Goal: Task Accomplishment & Management: Complete application form

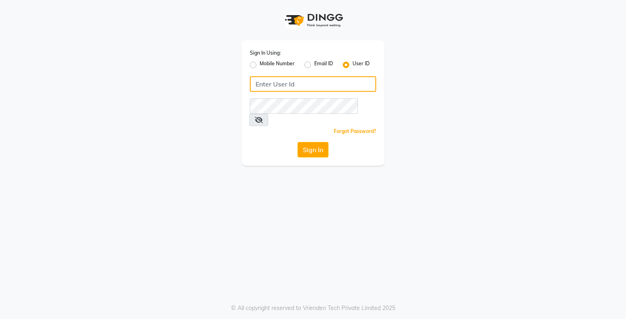
click at [278, 82] on input "Username" at bounding box center [313, 83] width 126 height 15
type input "sparshsalon"
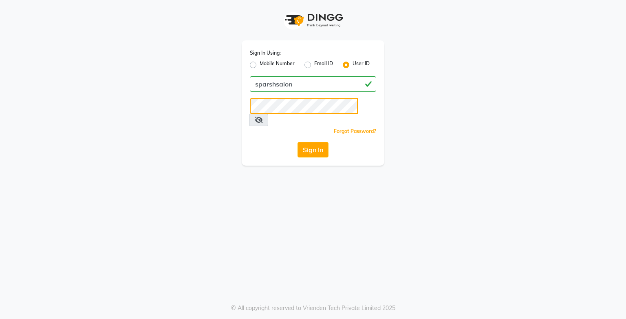
click at [298, 142] on button "Sign In" at bounding box center [313, 149] width 31 height 15
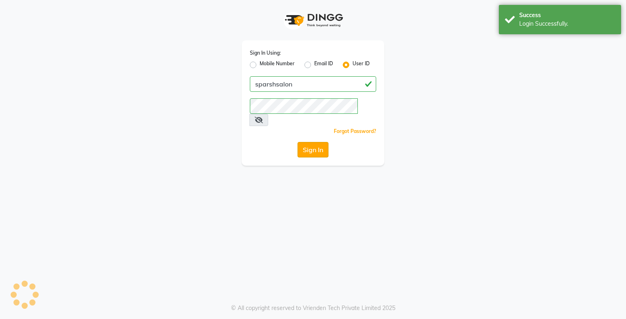
click at [314, 142] on button "Sign In" at bounding box center [313, 149] width 31 height 15
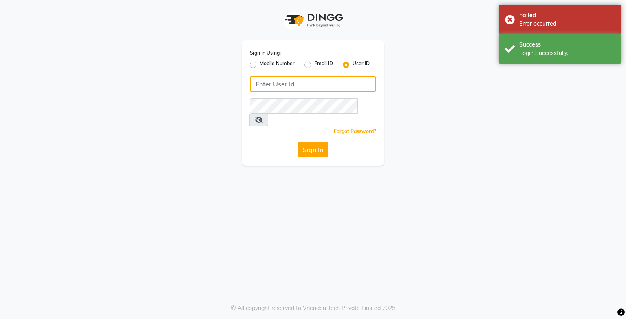
click at [288, 80] on input "Username" at bounding box center [313, 83] width 126 height 15
click at [282, 83] on input "Username" at bounding box center [313, 83] width 126 height 15
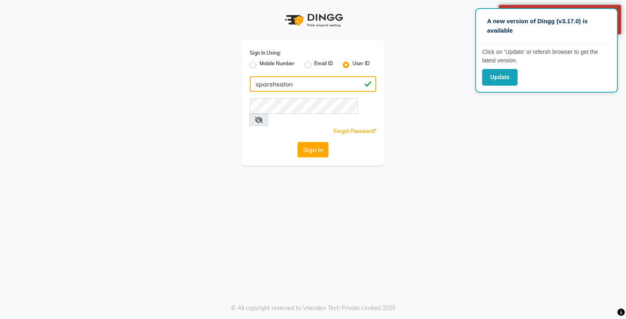
type input "sparshsalon"
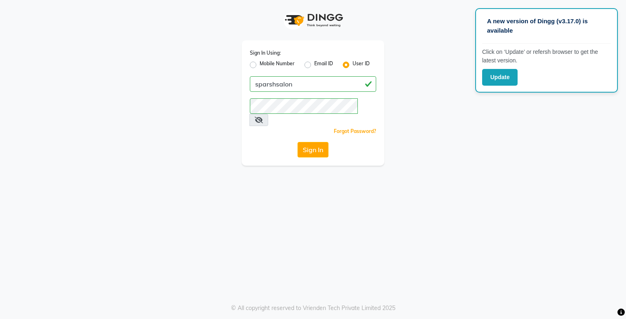
click at [263, 117] on icon at bounding box center [259, 120] width 8 height 7
click at [327, 146] on div "Sign In Using: Mobile Number Email ID User ID sparshsalon Remember me Forgot Pa…" at bounding box center [313, 102] width 143 height 125
click at [317, 143] on button "Sign In" at bounding box center [313, 149] width 31 height 15
click at [262, 117] on icon at bounding box center [258, 120] width 7 height 7
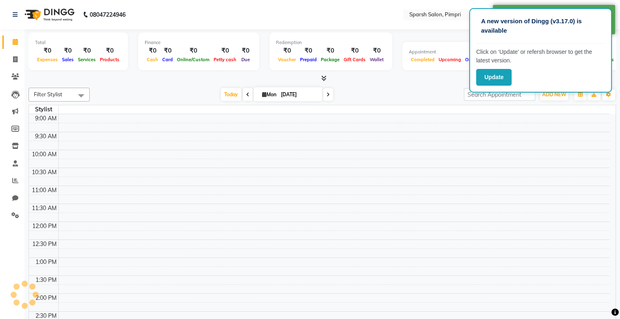
select select "en"
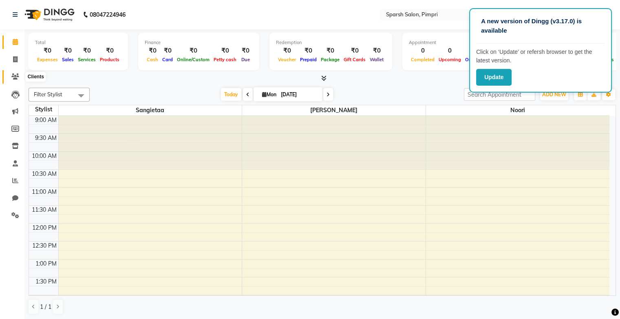
click at [16, 78] on icon at bounding box center [15, 76] width 8 height 6
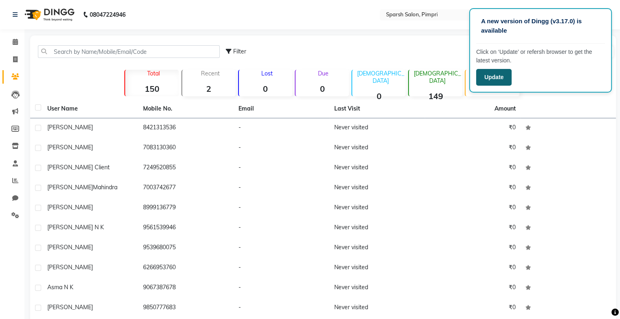
click at [494, 75] on button "Update" at bounding box center [493, 77] width 35 height 17
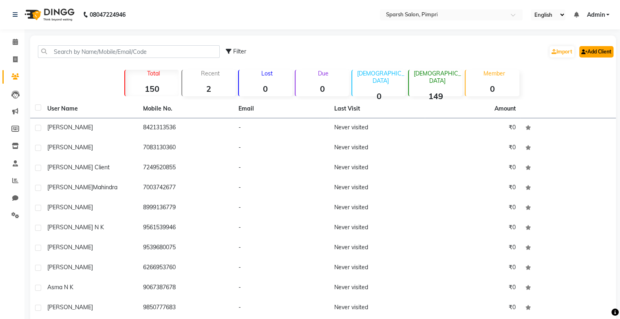
click at [590, 50] on link "Add Client" at bounding box center [596, 51] width 34 height 11
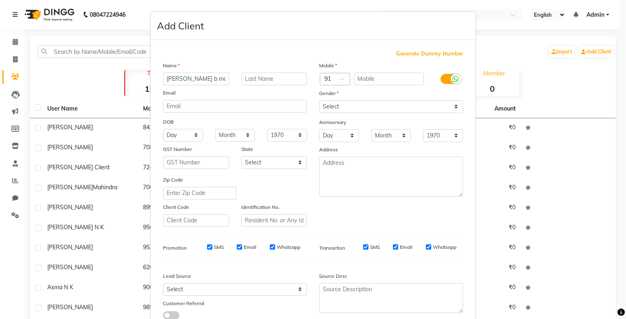
type input "[PERSON_NAME] b mahindra"
click at [392, 79] on input "text" at bounding box center [389, 79] width 71 height 13
type input "9975334565"
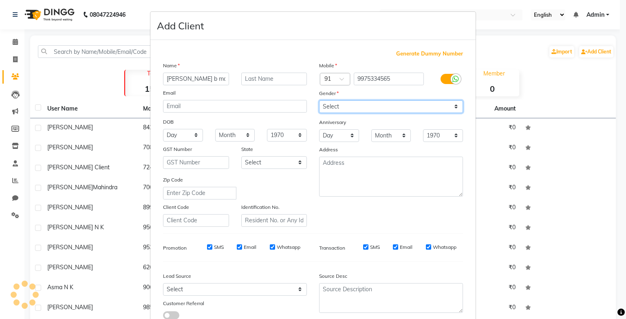
click at [377, 111] on select "Select [DEMOGRAPHIC_DATA] [DEMOGRAPHIC_DATA] Other Prefer Not To Say" at bounding box center [391, 106] width 144 height 13
select select "[DEMOGRAPHIC_DATA]"
click at [319, 101] on select "Select [DEMOGRAPHIC_DATA] [DEMOGRAPHIC_DATA] Other Prefer Not To Say" at bounding box center [391, 106] width 144 height 13
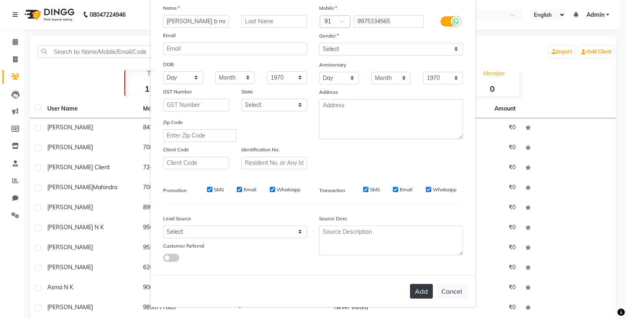
click at [413, 294] on button "Add" at bounding box center [421, 291] width 23 height 15
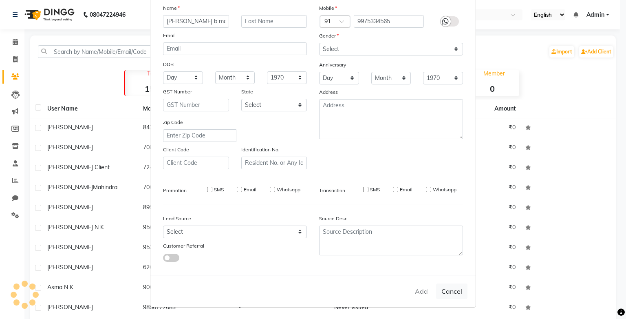
select select
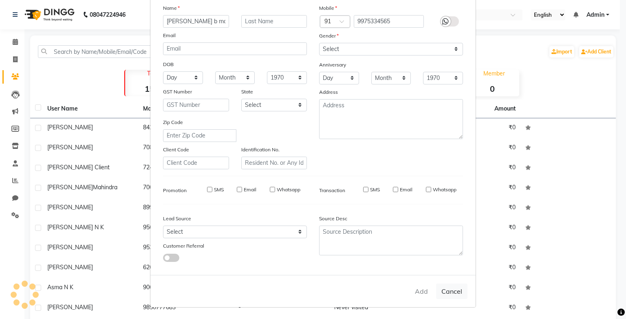
select select
checkbox input "false"
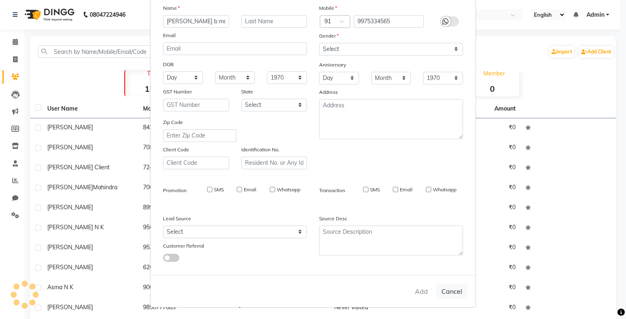
checkbox input "false"
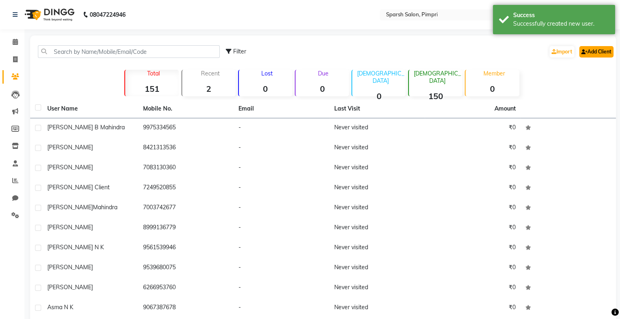
click at [587, 51] on link "Add Client" at bounding box center [596, 51] width 34 height 11
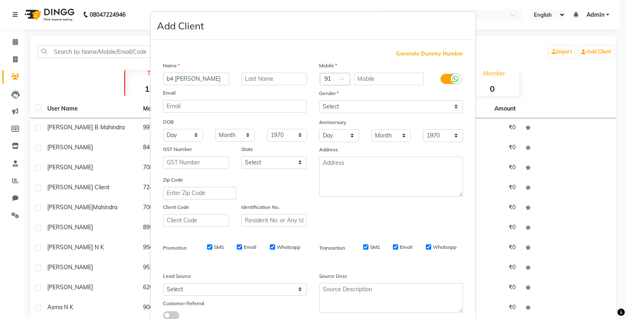
type input "b4 [PERSON_NAME]"
click at [358, 79] on input "text" at bounding box center [389, 79] width 71 height 13
type input "7755911125"
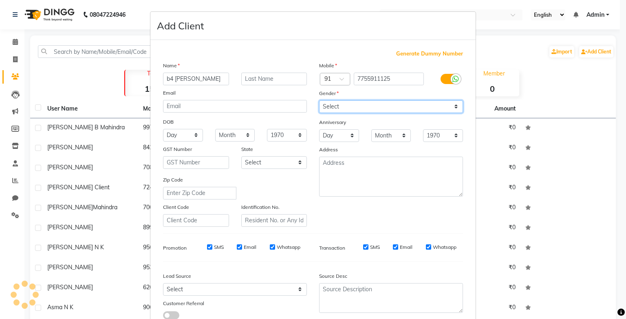
click at [340, 108] on select "Select [DEMOGRAPHIC_DATA] [DEMOGRAPHIC_DATA] Other Prefer Not To Say" at bounding box center [391, 106] width 144 height 13
select select "[DEMOGRAPHIC_DATA]"
click at [319, 101] on select "Select [DEMOGRAPHIC_DATA] [DEMOGRAPHIC_DATA] Other Prefer Not To Say" at bounding box center [391, 106] width 144 height 13
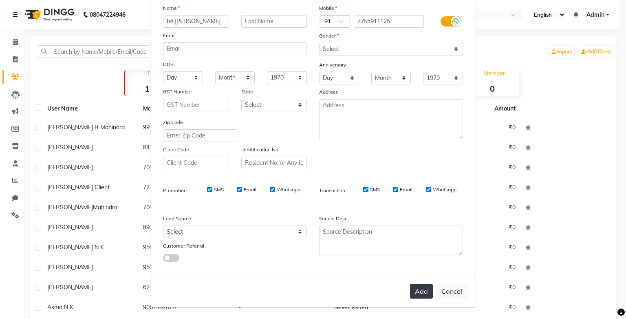
click at [417, 291] on button "Add" at bounding box center [421, 291] width 23 height 15
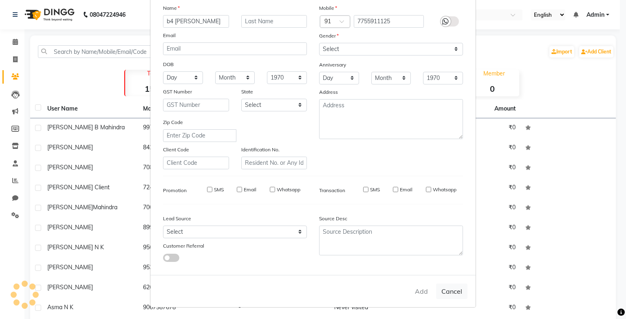
select select
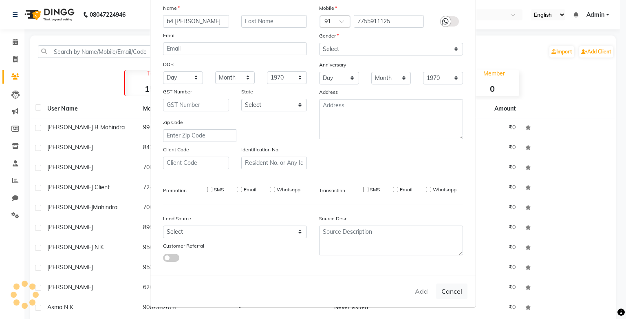
select select
checkbox input "false"
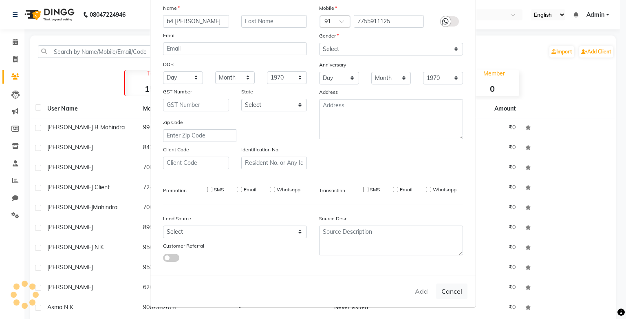
checkbox input "false"
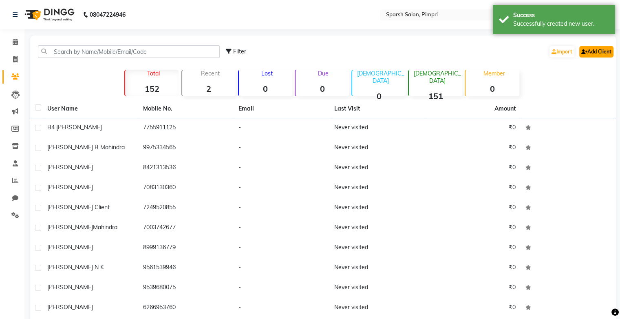
click at [581, 49] on icon at bounding box center [584, 51] width 6 height 5
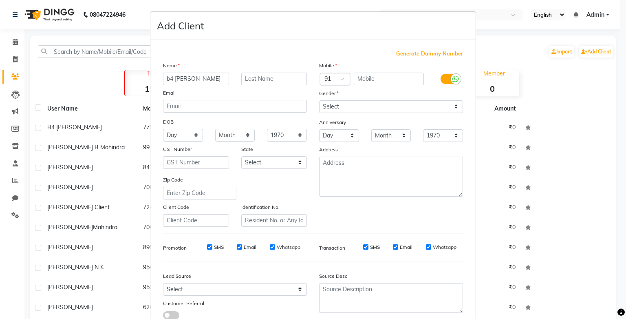
type input "b4 [PERSON_NAME]"
click at [366, 111] on select "Select [DEMOGRAPHIC_DATA] [DEMOGRAPHIC_DATA] Other Prefer Not To Say" at bounding box center [391, 106] width 144 height 13
select select "[DEMOGRAPHIC_DATA]"
click at [319, 101] on select "Select [DEMOGRAPHIC_DATA] [DEMOGRAPHIC_DATA] Other Prefer Not To Say" at bounding box center [391, 106] width 144 height 13
click at [365, 75] on input "text" at bounding box center [389, 79] width 71 height 13
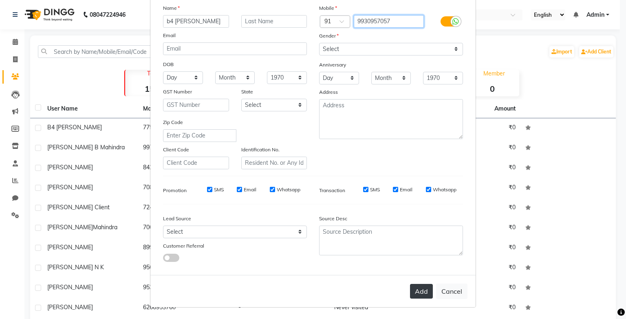
type input "9930957057"
click at [418, 285] on button "Add" at bounding box center [421, 291] width 23 height 15
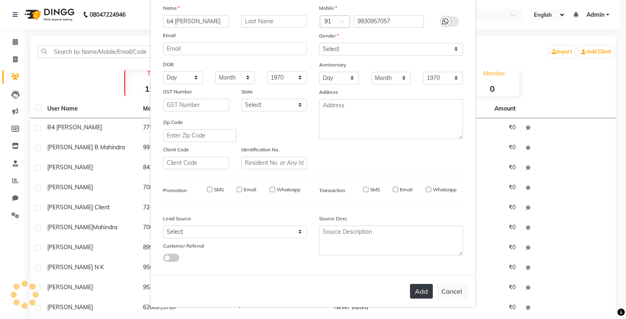
select select
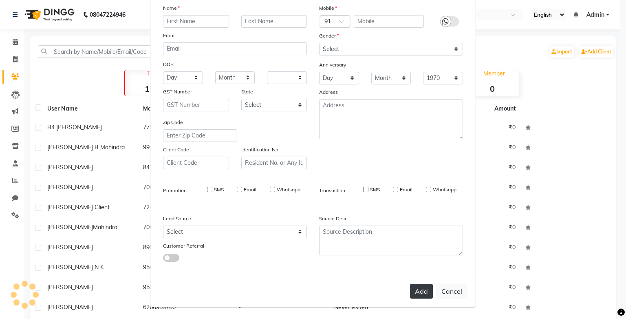
select select
checkbox input "false"
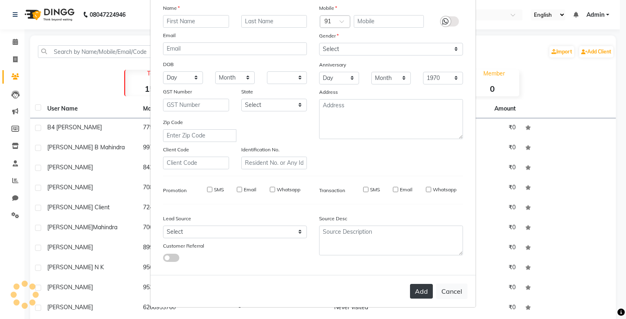
checkbox input "false"
